Goal: Task Accomplishment & Management: Use online tool/utility

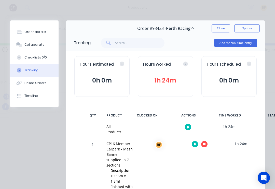
scroll to position [0, 0]
click at [224, 29] on button "Close" at bounding box center [221, 28] width 19 height 8
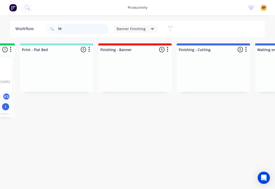
type input "9"
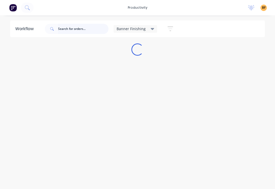
click at [101, 29] on input "text" at bounding box center [83, 29] width 50 height 10
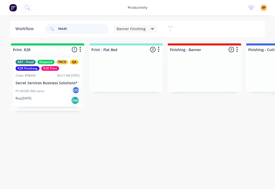
type input "98440"
click at [57, 98] on div "Req. 11/09/25 Del" at bounding box center [48, 100] width 64 height 9
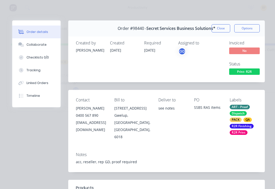
click at [39, 72] on button "Tracking" at bounding box center [36, 70] width 48 height 13
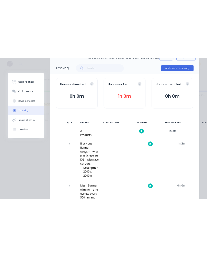
scroll to position [38, 0]
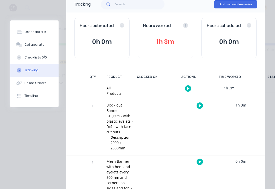
click at [189, 89] on button "button" at bounding box center [188, 88] width 6 height 6
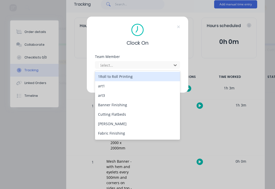
click at [126, 107] on div "Banner Finishing" at bounding box center [137, 104] width 85 height 9
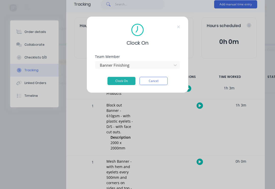
click at [130, 77] on button "Clock On" at bounding box center [122, 81] width 28 height 8
